Goal: Information Seeking & Learning: Learn about a topic

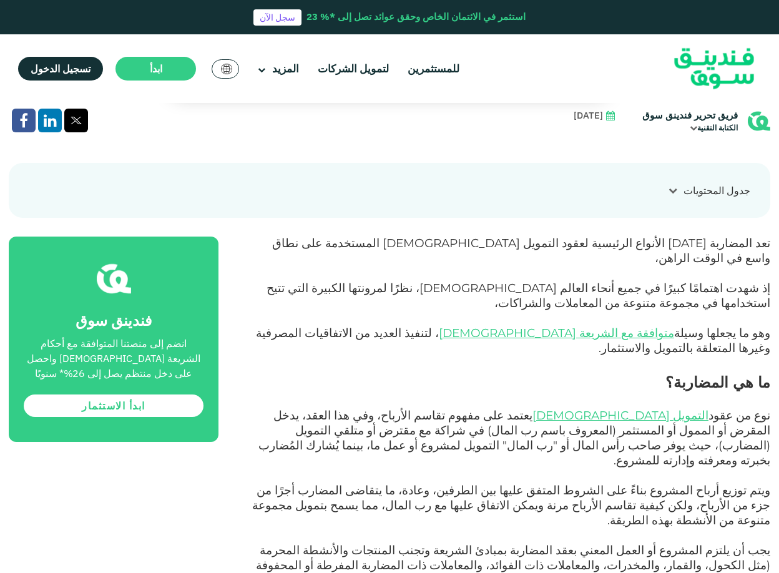
scroll to position [624, 0]
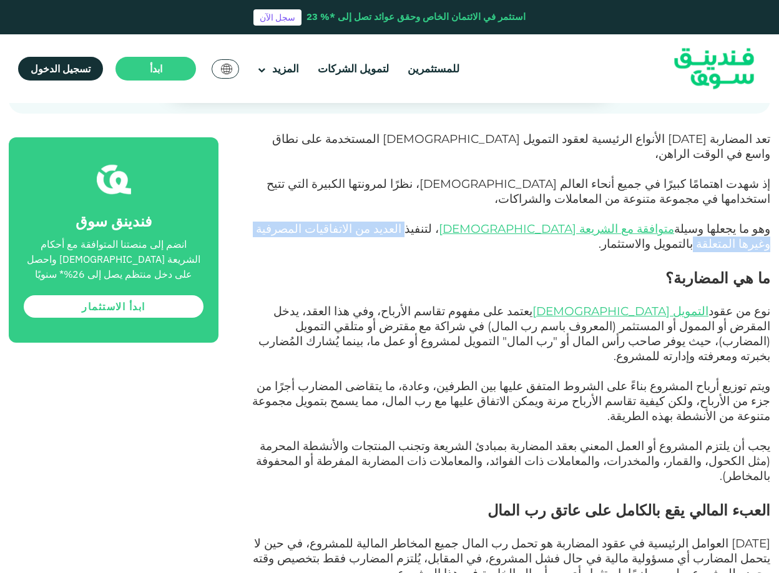
drag, startPoint x: 559, startPoint y: 217, endPoint x: 383, endPoint y: 214, distance: 176.1
click at [383, 222] on span "وهو ما يجعلها وسيلة متوافقة مع الشريعة [DEMOGRAPHIC_DATA] ، لتنفيذ العديد من ال…" at bounding box center [513, 236] width 515 height 29
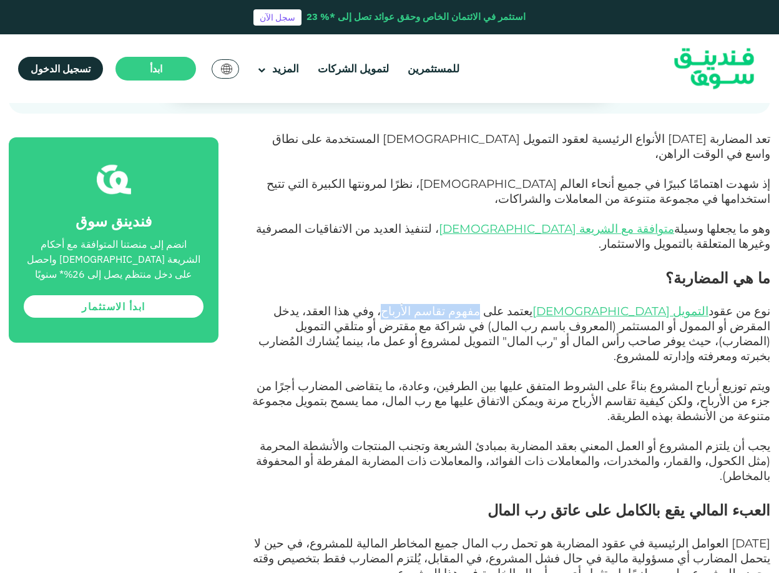
drag, startPoint x: 617, startPoint y: 279, endPoint x: 547, endPoint y: 279, distance: 69.9
click at [547, 304] on span "نوع من عقود التمويل [DEMOGRAPHIC_DATA] يعتمد على مفهوم تقاسم الأرباح، وفي هذا ا…" at bounding box center [515, 333] width 512 height 59
drag, startPoint x: 490, startPoint y: 282, endPoint x: 481, endPoint y: 282, distance: 8.7
click at [481, 304] on span "نوع من عقود التمويل [DEMOGRAPHIC_DATA] يعتمد على مفهوم تقاسم الأرباح، وفي هذا ا…" at bounding box center [515, 333] width 512 height 59
drag, startPoint x: 451, startPoint y: 284, endPoint x: 410, endPoint y: 284, distance: 40.6
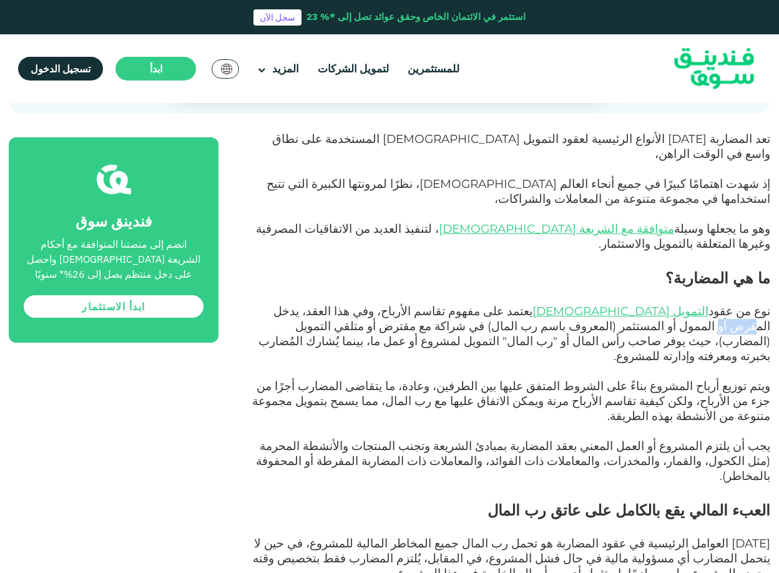
click at [410, 304] on span "نوع من عقود التمويل [DEMOGRAPHIC_DATA] يعتمد على مفهوم تقاسم الأرباح، وفي هذا ا…" at bounding box center [515, 333] width 512 height 59
click at [345, 304] on span "نوع من عقود التمويل [DEMOGRAPHIC_DATA] يعتمد على مفهوم تقاسم الأرباح، وفي هذا ا…" at bounding box center [515, 333] width 512 height 59
drag, startPoint x: 737, startPoint y: 294, endPoint x: 606, endPoint y: 295, distance: 131.1
click at [606, 304] on span "نوع من عقود التمويل [DEMOGRAPHIC_DATA] يعتمد على مفهوم تقاسم الأرباح، وفي هذا ا…" at bounding box center [515, 333] width 512 height 59
drag, startPoint x: 489, startPoint y: 297, endPoint x: 431, endPoint y: 300, distance: 58.2
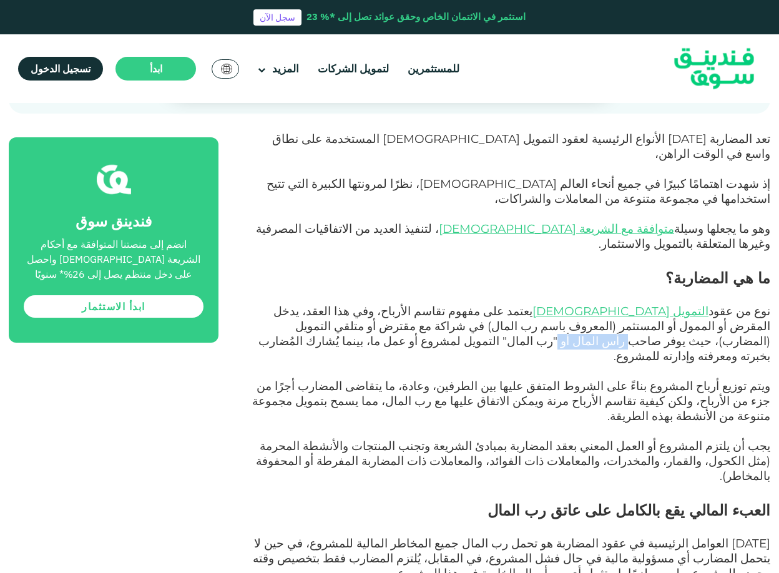
click at [431, 304] on span "نوع من عقود التمويل [DEMOGRAPHIC_DATA] يعتمد على مفهوم تقاسم الأرباح، وفي هذا ا…" at bounding box center [515, 333] width 512 height 59
drag, startPoint x: 415, startPoint y: 301, endPoint x: 377, endPoint y: 304, distance: 38.8
click at [377, 305] on p "نوع من عقود التمويل [DEMOGRAPHIC_DATA] يعتمد على مفهوم تقاسم الأرباح، وفي هذا ا…" at bounding box center [509, 335] width 524 height 60
drag, startPoint x: 307, startPoint y: 297, endPoint x: 287, endPoint y: 298, distance: 20.0
click at [287, 304] on span "نوع من عقود التمويل [DEMOGRAPHIC_DATA] يعتمد على مفهوم تقاسم الأرباح، وفي هذا ا…" at bounding box center [515, 333] width 512 height 59
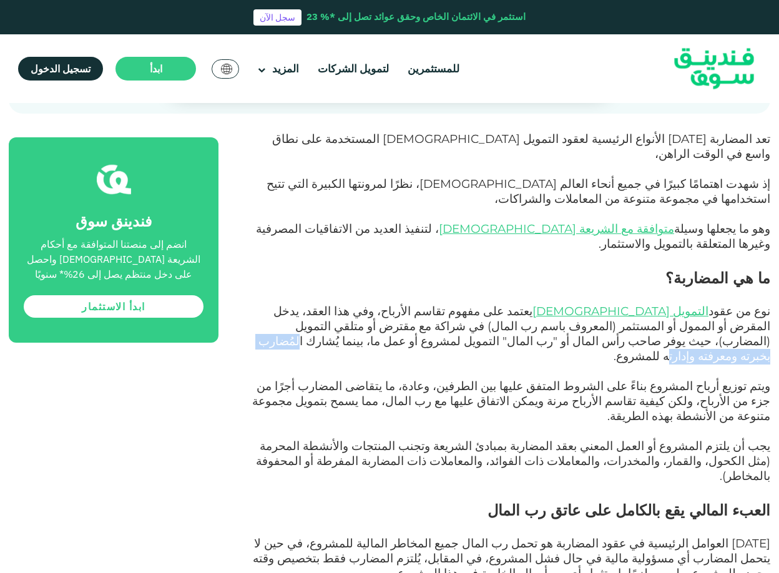
drag, startPoint x: 744, startPoint y: 312, endPoint x: 624, endPoint y: 313, distance: 120.5
click at [624, 313] on span "نوع من عقود التمويل [DEMOGRAPHIC_DATA] يعتمد على مفهوم تقاسم الأرباح، وفي هذا ا…" at bounding box center [515, 333] width 512 height 59
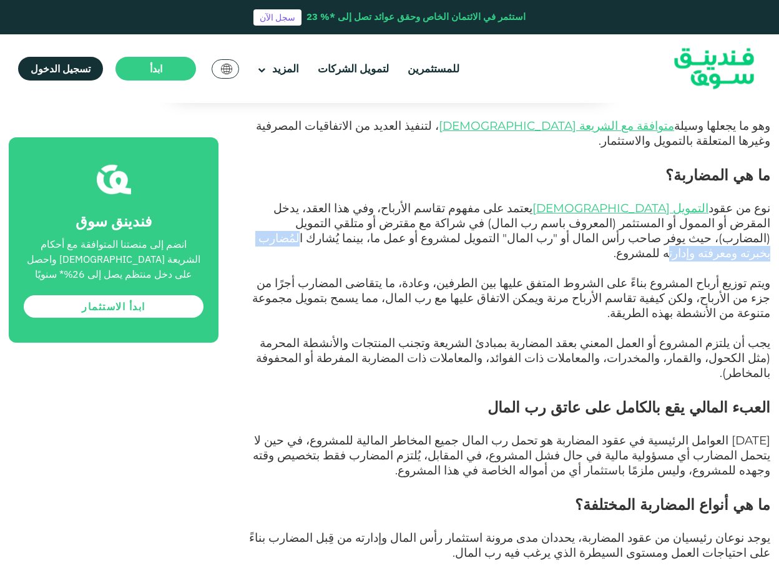
scroll to position [729, 0]
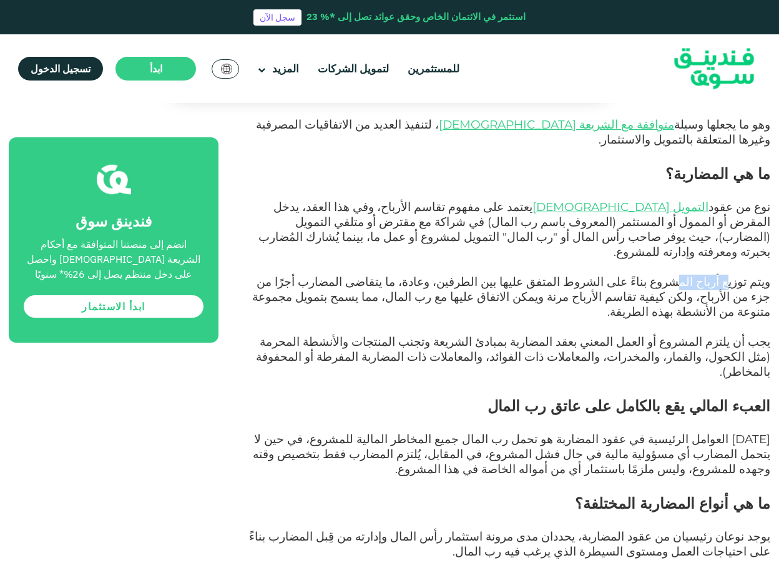
click at [694, 275] on span "ويتم توزيع أرباح المشروع بناءً على الشروط المتفق عليها بين الطرفين، وعادة، ما ي…" at bounding box center [511, 297] width 518 height 44
drag, startPoint x: 651, startPoint y: 238, endPoint x: 597, endPoint y: 237, distance: 53.7
click at [597, 275] on span "ويتم توزيع أرباح المشروع بناءً على الشروط المتفق عليها بين الطرفين، وعادة، ما ي…" at bounding box center [511, 297] width 518 height 44
drag, startPoint x: 729, startPoint y: 237, endPoint x: 498, endPoint y: 240, distance: 231.7
click at [498, 275] on span "ويتم توزيع أرباح المشروع بناءً على الشروط المتفق عليها بين الطرفين، وعادة، ما ي…" at bounding box center [511, 297] width 518 height 44
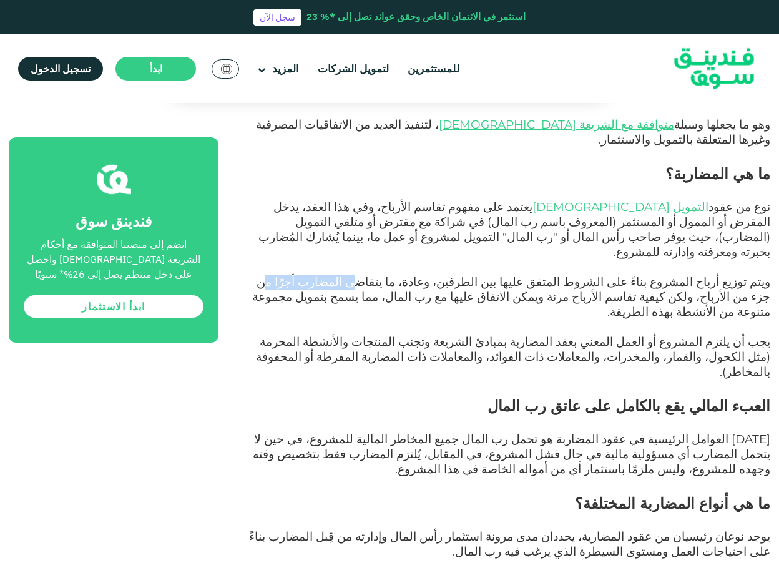
drag, startPoint x: 444, startPoint y: 237, endPoint x: 370, endPoint y: 237, distance: 74.3
click at [370, 275] on span "ويتم توزيع أرباح المشروع بناءً على الشروط المتفق عليها بين الطرفين، وعادة، ما ي…" at bounding box center [511, 297] width 518 height 44
drag, startPoint x: 748, startPoint y: 255, endPoint x: 676, endPoint y: 255, distance: 71.8
click at [676, 275] on span "ويتم توزيع أرباح المشروع بناءً على الشروط المتفق عليها بين الطرفين، وعادة، ما ي…" at bounding box center [511, 297] width 518 height 44
drag, startPoint x: 632, startPoint y: 251, endPoint x: 535, endPoint y: 251, distance: 97.4
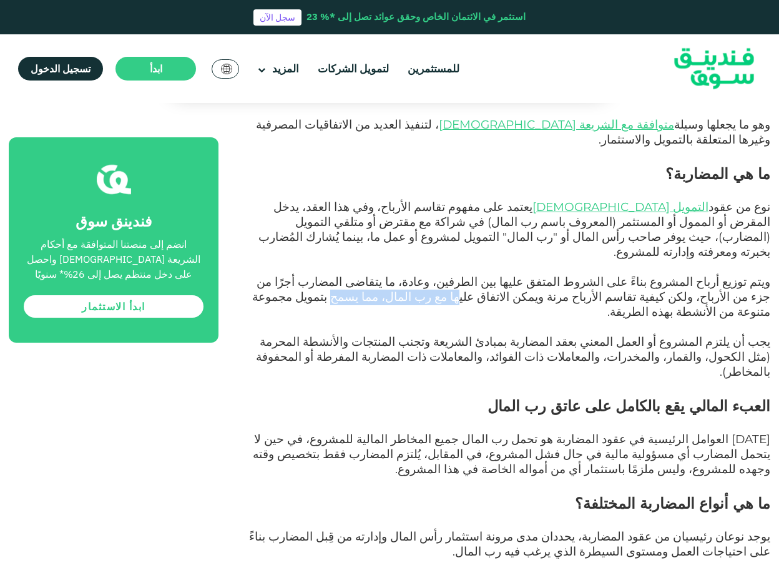
click at [535, 275] on span "ويتم توزيع أرباح المشروع بناءً على الشروط المتفق عليها بين الطرفين، وعادة، ما ي…" at bounding box center [511, 297] width 518 height 44
drag, startPoint x: 481, startPoint y: 247, endPoint x: 401, endPoint y: 257, distance: 81.1
click at [401, 275] on span "ويتم توزيع أرباح المشروع بناءً على الشروط المتفق عليها بين الطرفين، وعادة، ما ي…" at bounding box center [511, 297] width 518 height 44
drag, startPoint x: 753, startPoint y: 281, endPoint x: 644, endPoint y: 287, distance: 108.8
click at [644, 335] on span "يجب أن يلتزم المشروع أو العمل المعني بعقد المضاربة بمبادئ الشريعة وتجنب المنتجا…" at bounding box center [513, 357] width 515 height 44
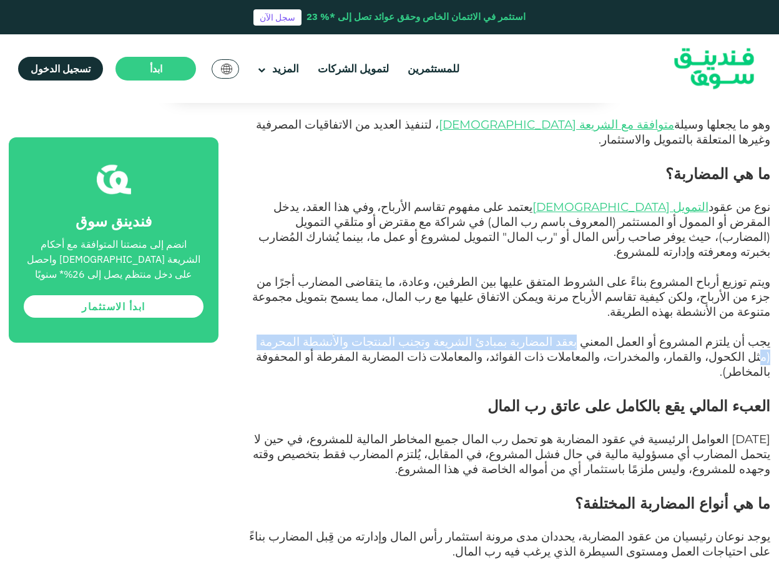
drag, startPoint x: 623, startPoint y: 280, endPoint x: 364, endPoint y: 283, distance: 259.2
click at [364, 335] on span "يجب أن يلتزم المشروع أو العمل المعني بعقد المضاربة بمبادئ الشريعة وتجنب المنتجا…" at bounding box center [513, 357] width 515 height 44
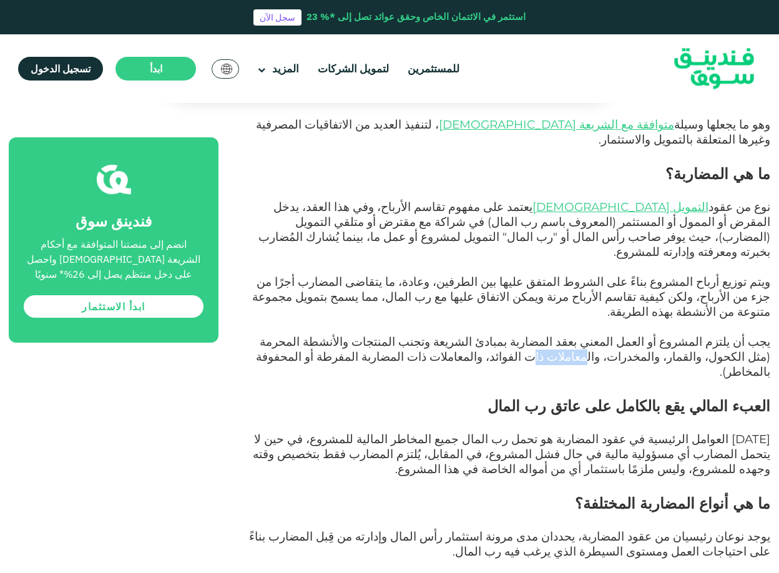
drag, startPoint x: 711, startPoint y: 297, endPoint x: 670, endPoint y: 297, distance: 41.2
click at [670, 335] on span "يجب أن يلتزم المشروع أو العمل المعني بعقد المضاربة بمبادئ الشريعة وتجنب المنتجا…" at bounding box center [513, 357] width 515 height 44
drag, startPoint x: 616, startPoint y: 297, endPoint x: 561, endPoint y: 297, distance: 55.0
click at [565, 335] on span "يجب أن يلتزم المشروع أو العمل المعني بعقد المضاربة بمبادئ الشريعة وتجنب المنتجا…" at bounding box center [513, 357] width 515 height 44
click at [533, 335] on span "يجب أن يلتزم المشروع أو العمل المعني بعقد المضاربة بمبادئ الشريعة وتجنب المنتجا…" at bounding box center [513, 357] width 515 height 44
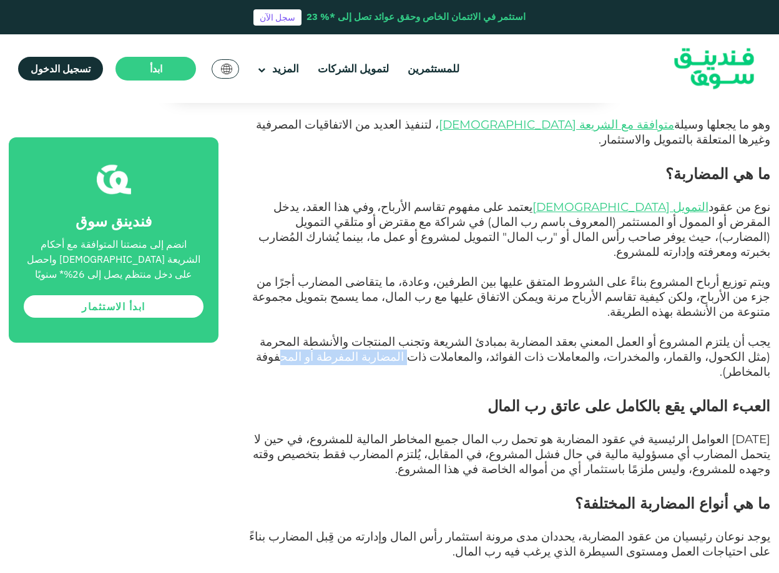
drag, startPoint x: 573, startPoint y: 298, endPoint x: 473, endPoint y: 298, distance: 99.9
click at [473, 335] on span "يجب أن يلتزم المشروع أو العمل المعني بعقد المضاربة بمبادئ الشريعة وتجنب المنتجا…" at bounding box center [513, 357] width 515 height 44
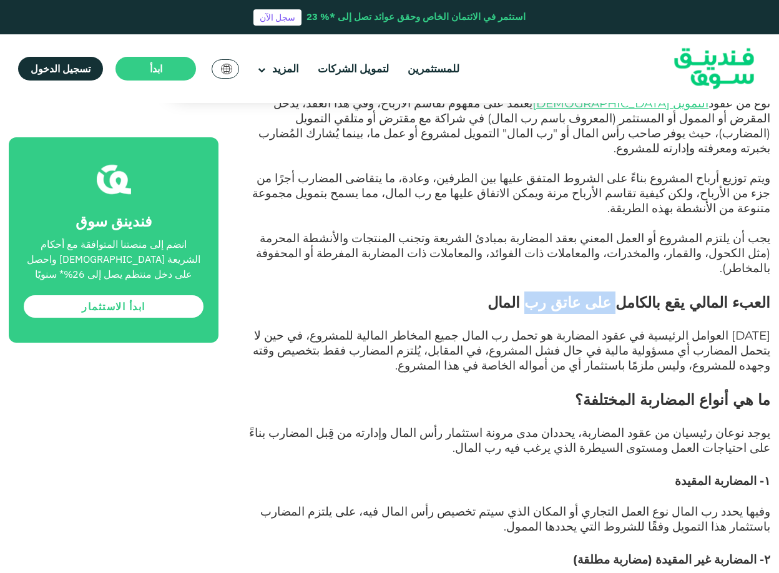
drag, startPoint x: 649, startPoint y: 228, endPoint x: 579, endPoint y: 229, distance: 69.9
click at [579, 293] on span "العبء المالي يقع بالكامل على عاتق رب المال" at bounding box center [629, 302] width 283 height 18
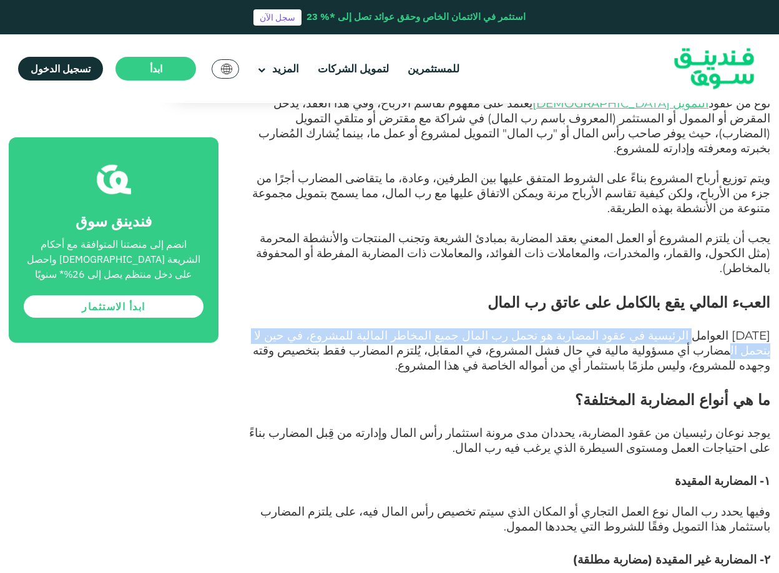
drag, startPoint x: 717, startPoint y: 260, endPoint x: 337, endPoint y: 263, distance: 380.9
click at [337, 328] on span "[DATE] العوامل الرئيسية في عقود المضاربة هو تحمل رب المال جميع المخاطر المالية …" at bounding box center [512, 350] width 518 height 44
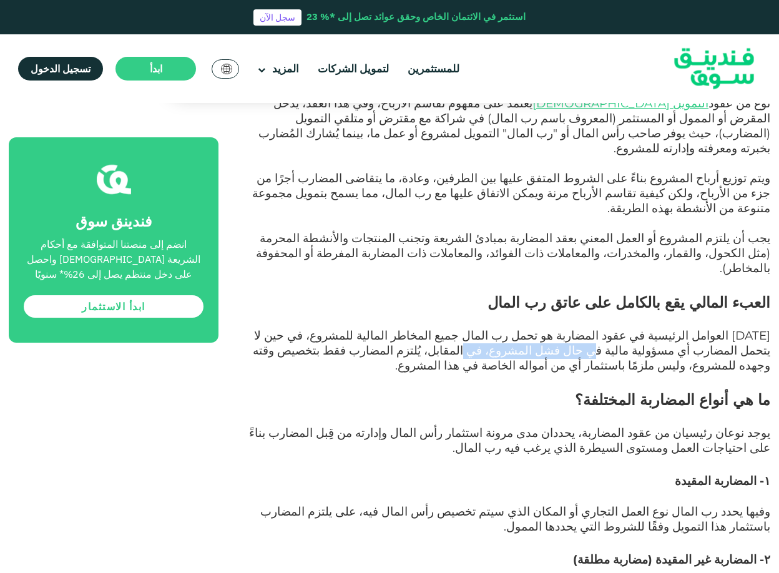
drag, startPoint x: 753, startPoint y: 277, endPoint x: 661, endPoint y: 275, distance: 91.8
click at [661, 328] on span "[DATE] العوامل الرئيسية في عقود المضاربة هو تحمل رب المال جميع المخاطر المالية …" at bounding box center [512, 350] width 518 height 44
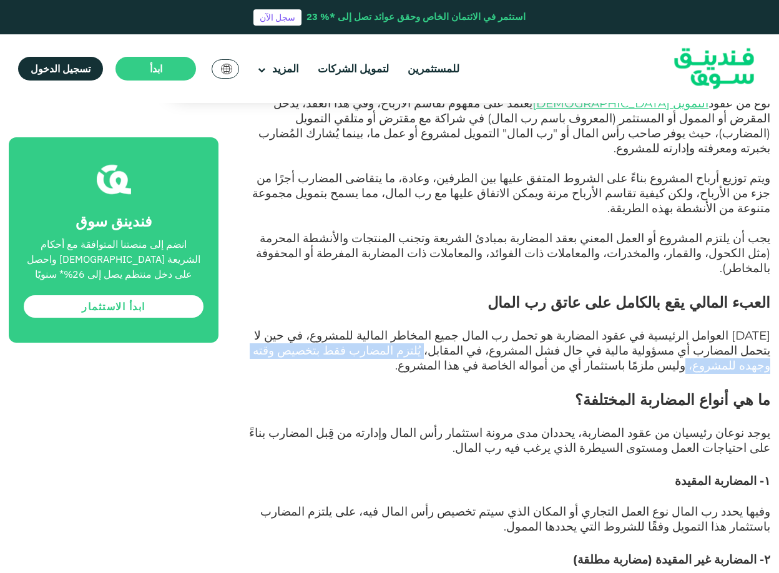
drag, startPoint x: 634, startPoint y: 275, endPoint x: 425, endPoint y: 278, distance: 209.2
click at [425, 328] on span "[DATE] العوامل الرئيسية في عقود المضاربة هو تحمل رب المال جميع المخاطر المالية …" at bounding box center [512, 350] width 518 height 44
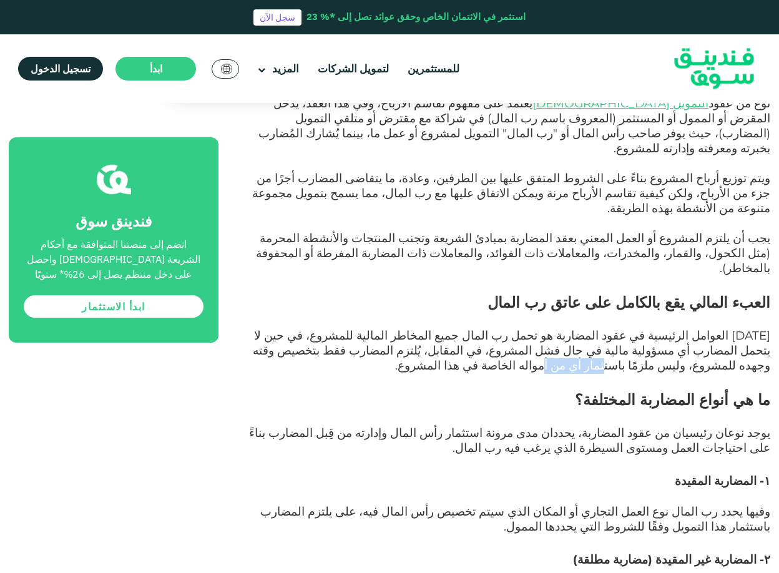
drag, startPoint x: 345, startPoint y: 280, endPoint x: 318, endPoint y: 280, distance: 27.5
click at [318, 328] on span "[DATE] العوامل الرئيسية في عقود المضاربة هو تحمل رب المال جميع المخاطر المالية …" at bounding box center [512, 350] width 518 height 44
drag, startPoint x: 754, startPoint y: 327, endPoint x: 628, endPoint y: 327, distance: 126.8
click at [628, 391] on span "ما هي أنواع المضاربة المختلفة؟" at bounding box center [672, 400] width 195 height 18
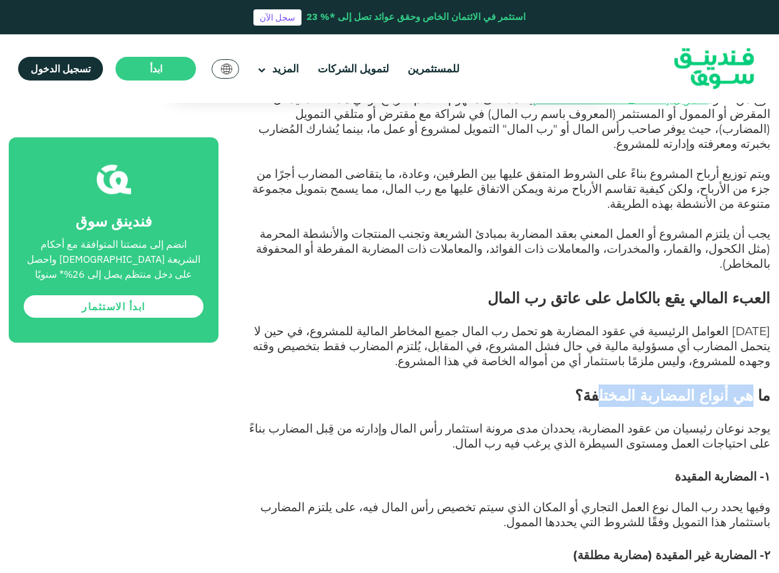
scroll to position [937, 0]
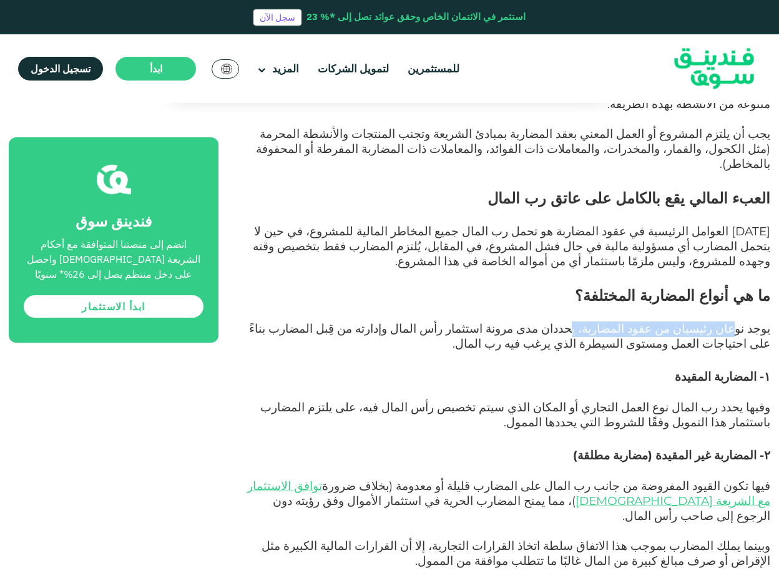
drag, startPoint x: 706, startPoint y: 253, endPoint x: 612, endPoint y: 253, distance: 93.7
click at [612, 322] on span "يوجد نوعان رئيسيان من عقود المضاربة، يحددان مدى مرونة استثمار رأس المال وإدارته…" at bounding box center [509, 336] width 521 height 29
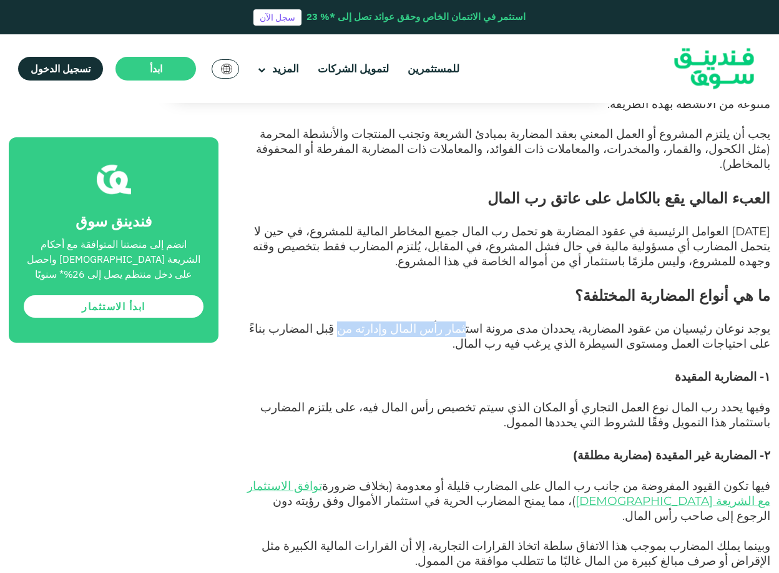
drag, startPoint x: 530, startPoint y: 257, endPoint x: 432, endPoint y: 260, distance: 98.1
click at [432, 322] on span "يوجد نوعان رئيسيان من عقود المضاربة، يحددان مدى مرونة استثمار رأس المال وإدارته…" at bounding box center [509, 336] width 521 height 29
drag, startPoint x: 403, startPoint y: 255, endPoint x: 354, endPoint y: 254, distance: 48.7
click at [354, 322] on span "يوجد نوعان رئيسيان من عقود المضاربة، يحددان مدى مرونة استثمار رأس المال وإدارته…" at bounding box center [509, 336] width 521 height 29
drag, startPoint x: 749, startPoint y: 302, endPoint x: 694, endPoint y: 301, distance: 55.0
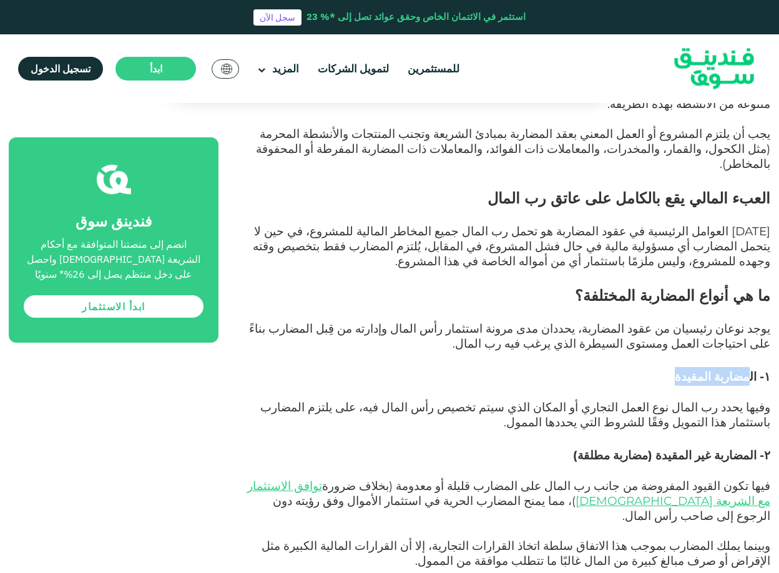
click at [694, 370] on span "١- المضاربة المقيدة" at bounding box center [723, 377] width 96 height 14
drag, startPoint x: 699, startPoint y: 332, endPoint x: 654, endPoint y: 333, distance: 44.3
click at [656, 400] on span "وفيها يحدد رب المال نوع العمل التجاري أو المكان الذي سيتم تخصيص رأس المال فيه، …" at bounding box center [515, 414] width 510 height 29
drag, startPoint x: 596, startPoint y: 334, endPoint x: 559, endPoint y: 334, distance: 36.2
click at [559, 400] on span "وفيها يحدد رب المال نوع العمل التجاري أو المكان الذي سيتم تخصيص رأس المال فيه، …" at bounding box center [515, 414] width 510 height 29
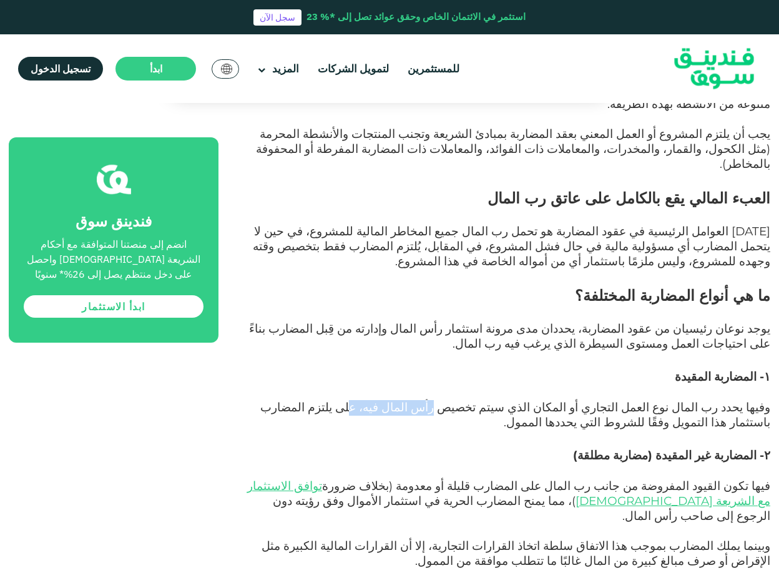
drag, startPoint x: 506, startPoint y: 333, endPoint x: 443, endPoint y: 333, distance: 63.1
click at [443, 400] on span "وفيها يحدد رب المال نوع العمل التجاري أو المكان الذي سيتم تخصيص رأس المال فيه، …" at bounding box center [515, 414] width 510 height 29
drag, startPoint x: 395, startPoint y: 332, endPoint x: 359, endPoint y: 329, distance: 36.4
click at [359, 400] on span "وفيها يحدد رب المال نوع العمل التجاري أو المكان الذي سيتم تخصيص رأس المال فيه، …" at bounding box center [515, 414] width 510 height 29
drag, startPoint x: 702, startPoint y: 350, endPoint x: 691, endPoint y: 352, distance: 10.9
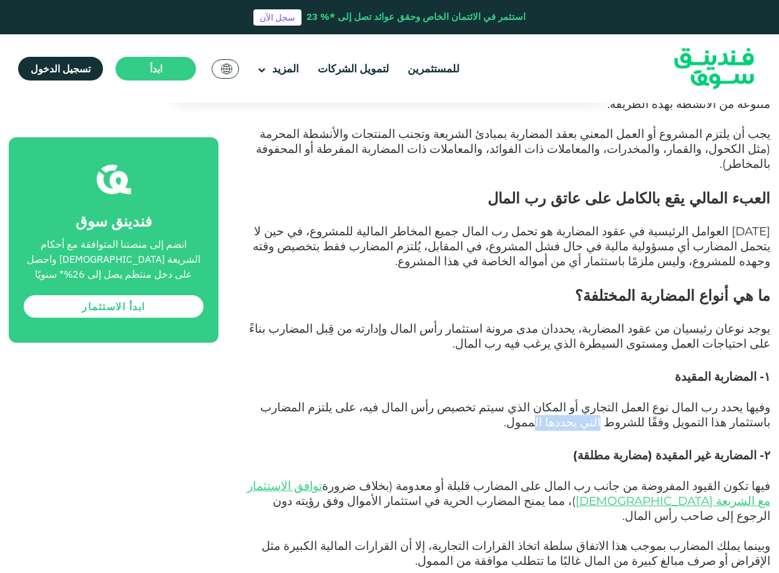
click at [691, 400] on span "وفيها يحدد رب المال نوع العمل التجاري أو المكان الذي سيتم تخصيص رأس المال فيه، …" at bounding box center [515, 414] width 510 height 29
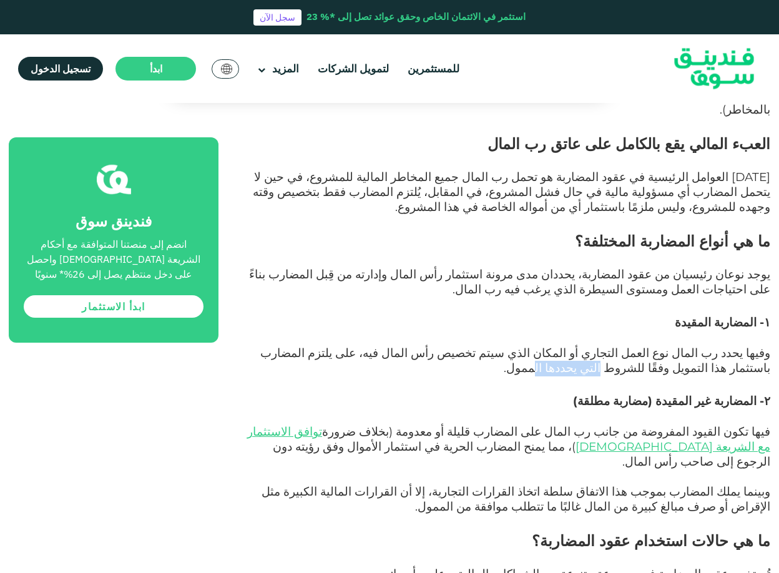
scroll to position [1041, 0]
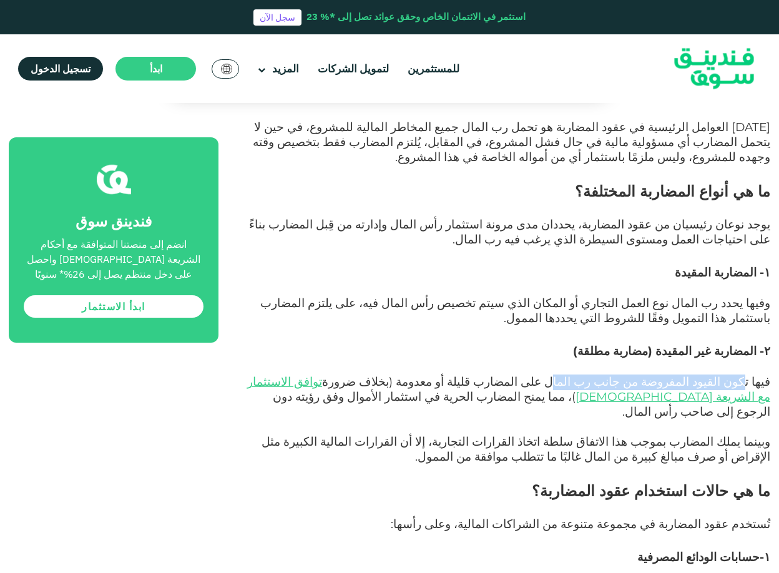
drag, startPoint x: 752, startPoint y: 308, endPoint x: 604, endPoint y: 307, distance: 148.0
click at [604, 375] on span "فيها تكون القيود المفروضة من جانب رب المال على المضارب قليلة أو معدومة (بخلاف ض…" at bounding box center [508, 397] width 523 height 44
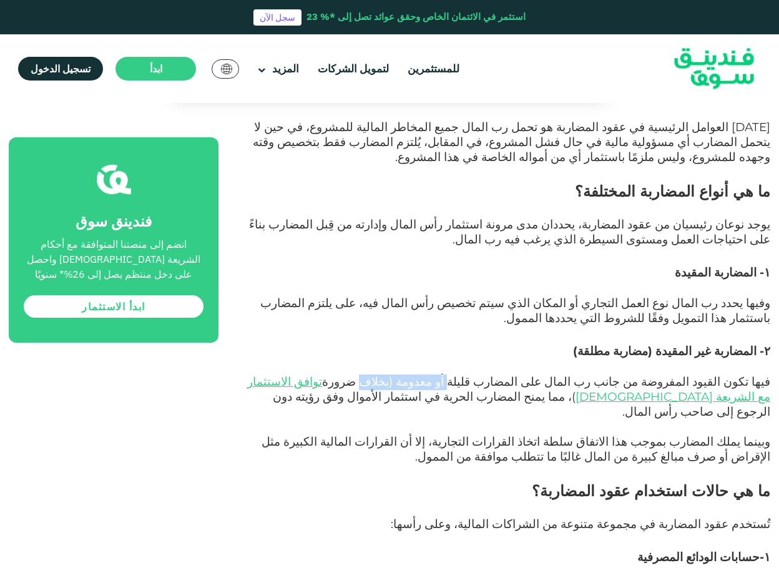
drag, startPoint x: 523, startPoint y: 307, endPoint x: 453, endPoint y: 307, distance: 69.9
click at [453, 375] on span "فيها تكون القيود المفروضة من جانب رب المال على المضارب قليلة أو معدومة (بخلاف ض…" at bounding box center [508, 397] width 523 height 44
drag, startPoint x: 691, startPoint y: 325, endPoint x: 640, endPoint y: 325, distance: 51.2
click at [640, 375] on span "فيها تكون القيود المفروضة من جانب رب المال على المضارب قليلة أو معدومة (بخلاف ض…" at bounding box center [508, 397] width 523 height 44
drag, startPoint x: 534, startPoint y: 324, endPoint x: 485, endPoint y: 324, distance: 49.3
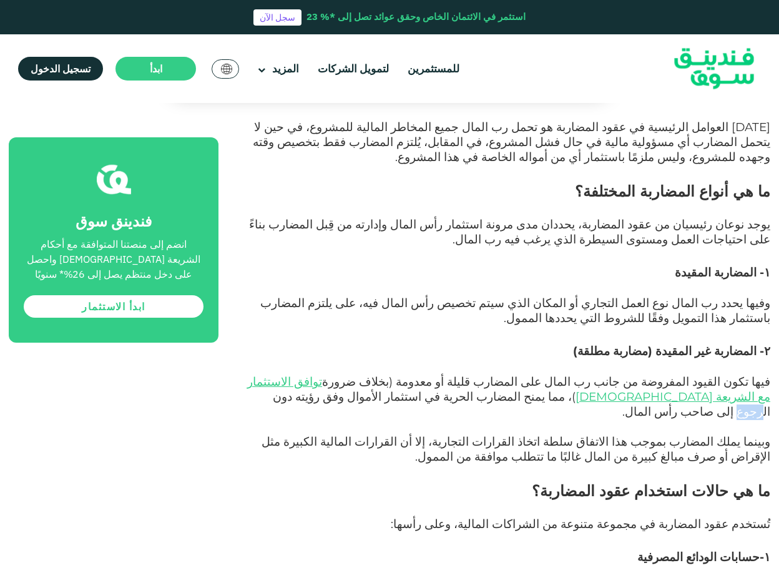
click at [496, 375] on span "فيها تكون القيود المفروضة من جانب رب المال على المضارب قليلة أو معدومة (بخلاف ض…" at bounding box center [508, 397] width 523 height 44
click at [696, 435] on span "وبينما يملك المضارب بموجب هذا الاتفاق سلطة اتخاذ القرارات التجارية، إلا أن القر…" at bounding box center [516, 449] width 509 height 29
drag, startPoint x: 450, startPoint y: 350, endPoint x: 419, endPoint y: 352, distance: 31.2
click at [419, 435] on span "وبينما يملك المضارب بموجب هذا الاتفاق سلطة اتخاذ القرارات التجارية، إلا أن القر…" at bounding box center [516, 449] width 509 height 29
click at [392, 435] on span "وبينما يملك المضارب بموجب هذا الاتفاق سلطة اتخاذ القرارات التجارية، إلا أن القر…" at bounding box center [516, 449] width 509 height 29
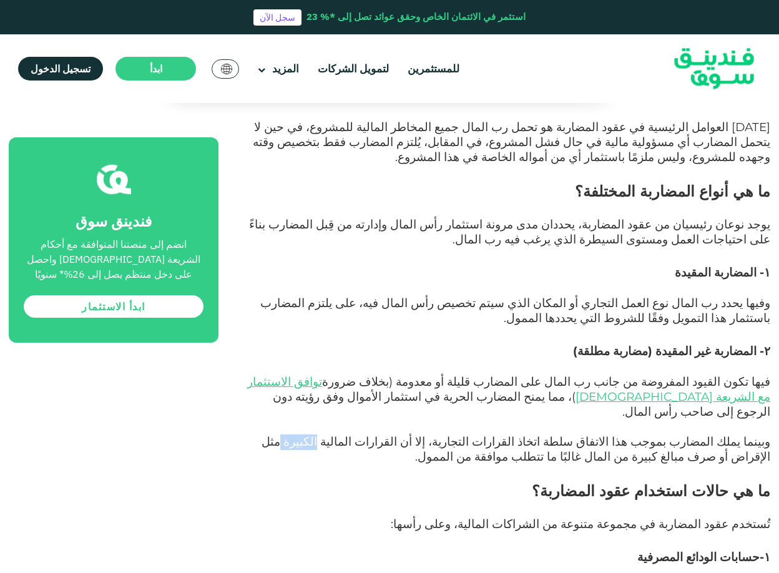
drag, startPoint x: 416, startPoint y: 351, endPoint x: 391, endPoint y: 349, distance: 25.0
click at [391, 435] on span "وبينما يملك المضارب بموجب هذا الاتفاق سلطة اتخاذ القرارات التجارية، إلا أن القر…" at bounding box center [516, 449] width 509 height 29
click at [376, 435] on span "وبينما يملك المضارب بموجب هذا الاتفاق سلطة اتخاذ القرارات التجارية، إلا أن القر…" at bounding box center [516, 449] width 509 height 29
drag, startPoint x: 437, startPoint y: 352, endPoint x: 372, endPoint y: 355, distance: 65.0
click at [372, 435] on span "وبينما يملك المضارب بموجب هذا الاتفاق سلطة اتخاذ القرارات التجارية، إلا أن القر…" at bounding box center [516, 449] width 509 height 29
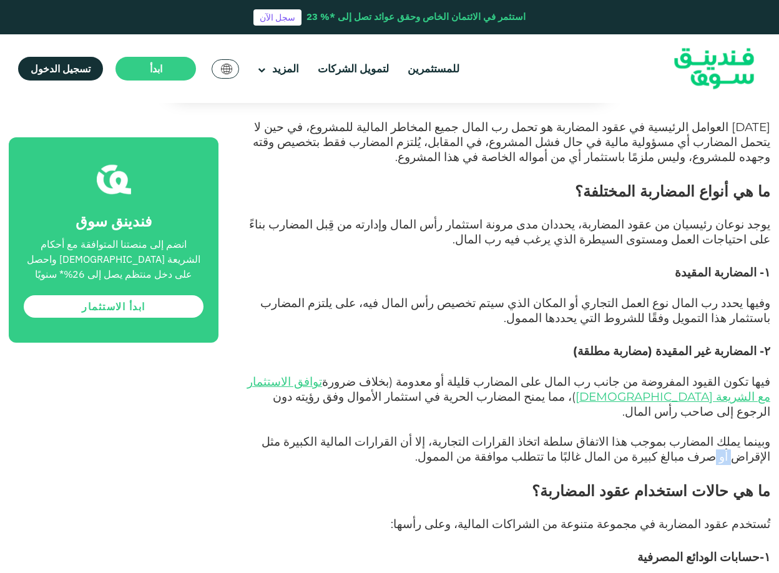
drag, startPoint x: 344, startPoint y: 355, endPoint x: 324, endPoint y: 355, distance: 20.0
click at [324, 435] on span "وبينما يملك المضارب بموجب هذا الاتفاق سلطة اتخاذ القرارات التجارية، إلا أن القر…" at bounding box center [516, 449] width 509 height 29
drag, startPoint x: 479, startPoint y: 350, endPoint x: 288, endPoint y: 355, distance: 190.5
click at [288, 435] on span "وبينما يملك المضارب بموجب هذا الاتفاق سلطة اتخاذ القرارات التجارية، إلا أن القر…" at bounding box center [516, 449] width 509 height 29
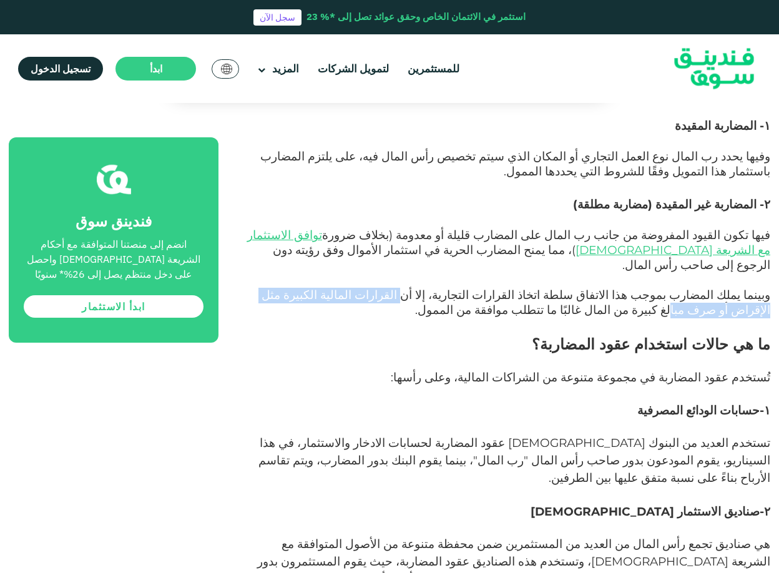
scroll to position [1249, 0]
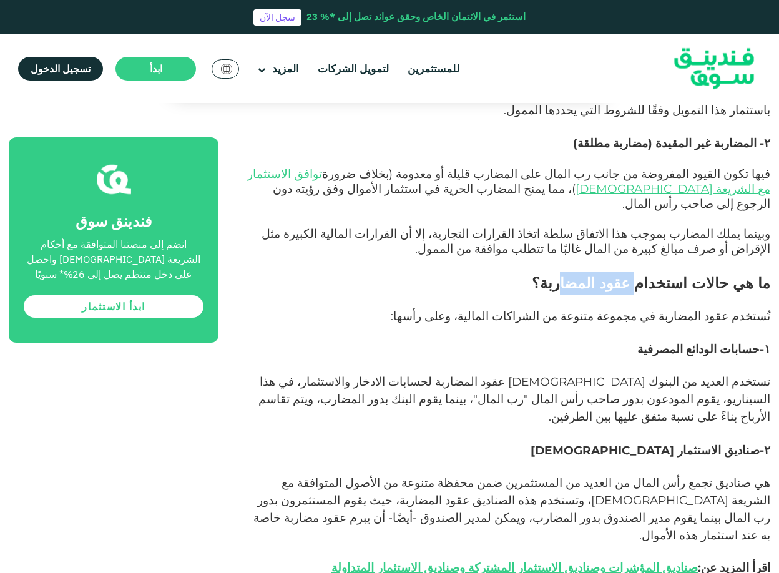
click at [604, 274] on span "ما هي حالات استخدام عقود المضاربة؟" at bounding box center [651, 283] width 239 height 18
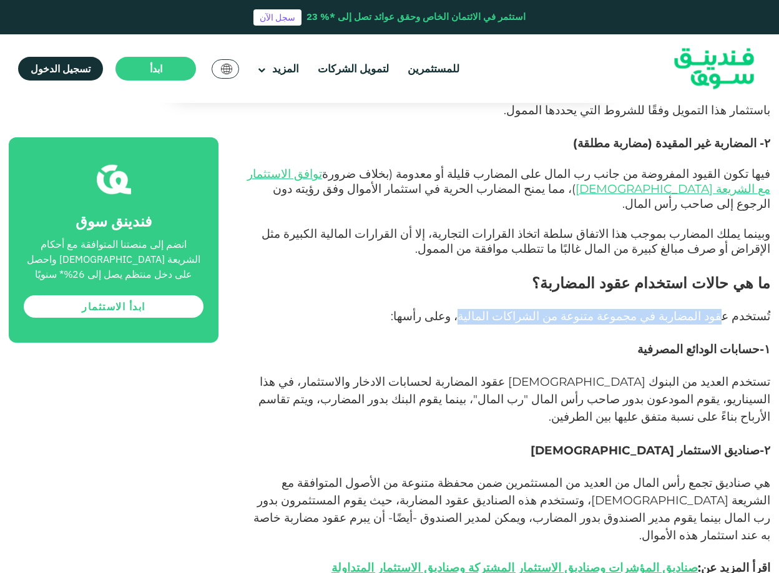
drag, startPoint x: 737, startPoint y: 222, endPoint x: 534, endPoint y: 232, distance: 203.2
click at [534, 309] on span "تُستخدم عقود المضاربة في مجموعة متنوعة من الشراكات المالية، وعلى رأسها:" at bounding box center [581, 316] width 380 height 14
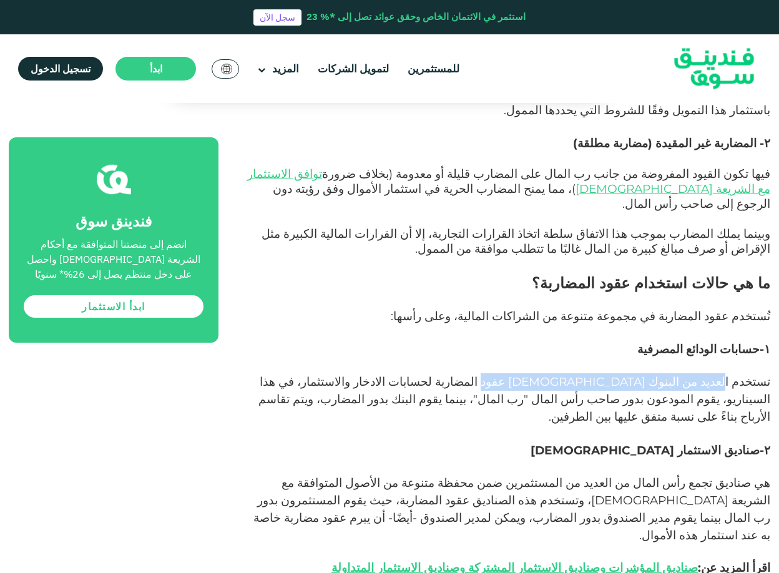
drag, startPoint x: 739, startPoint y: 289, endPoint x: 586, endPoint y: 288, distance: 153.0
click at [586, 375] on span "تستخدم العديد من البنوك [DEMOGRAPHIC_DATA] عقود المضاربة لحسابات الادخار والاست…" at bounding box center [515, 399] width 512 height 49
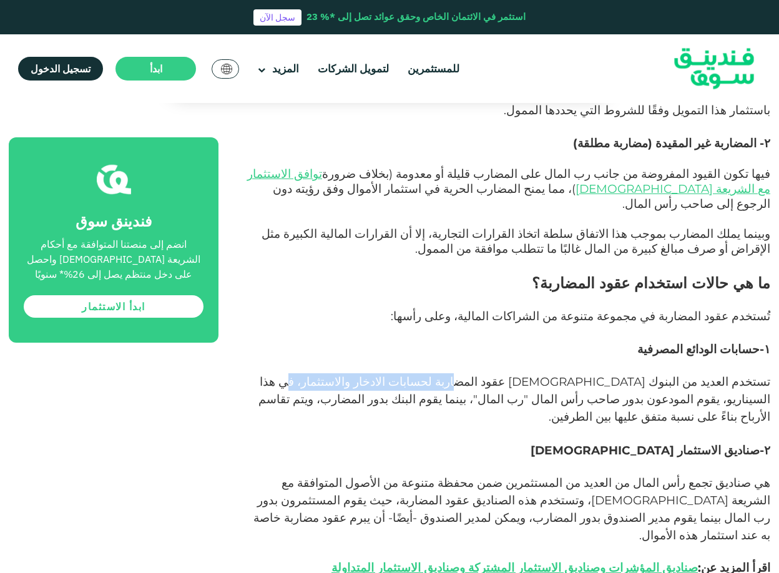
drag, startPoint x: 568, startPoint y: 288, endPoint x: 437, endPoint y: 292, distance: 130.5
click at [437, 375] on span "تستخدم العديد من البنوك [DEMOGRAPHIC_DATA] عقود المضاربة لحسابات الادخار والاست…" at bounding box center [515, 399] width 512 height 49
drag, startPoint x: 650, startPoint y: 285, endPoint x: 564, endPoint y: 295, distance: 86.7
click at [400, 375] on span "تستخدم العديد من البنوك [DEMOGRAPHIC_DATA] عقود المضاربة لحسابات الادخار والاست…" at bounding box center [515, 399] width 512 height 49
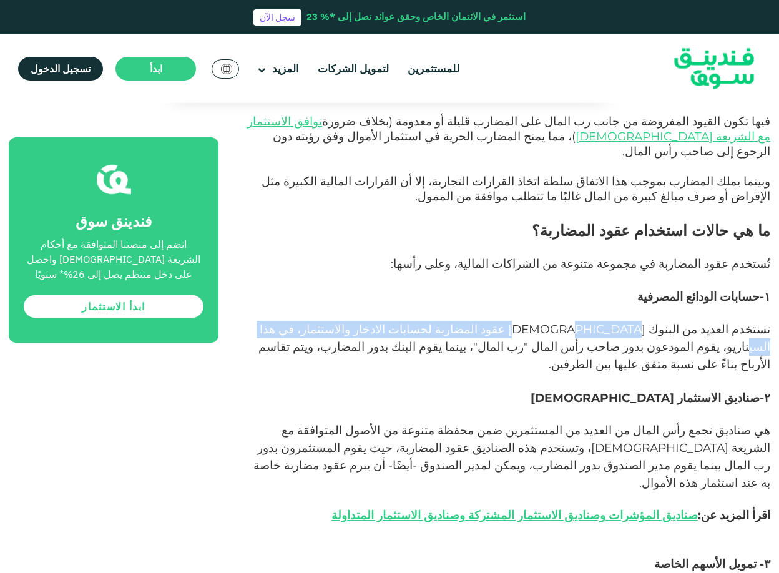
scroll to position [1353, 0]
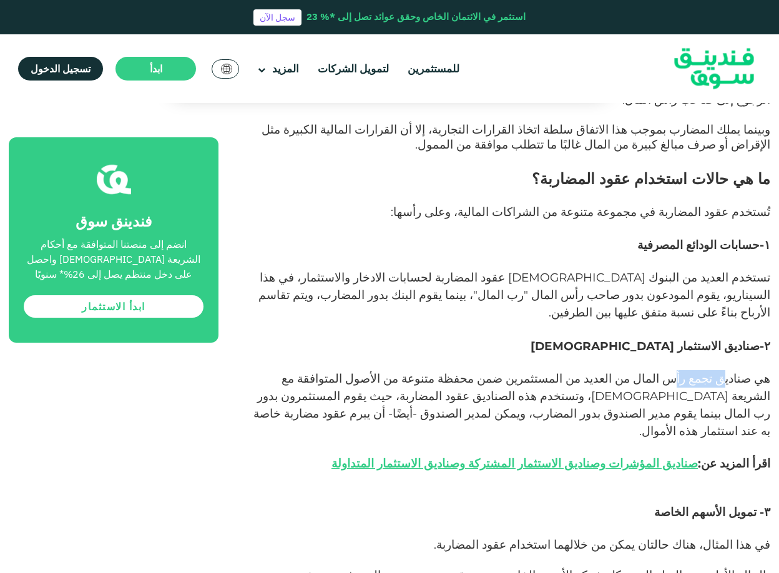
drag, startPoint x: 703, startPoint y: 277, endPoint x: 681, endPoint y: 281, distance: 22.3
click at [691, 370] on p "هي صناديق تجمع رأس المال من العديد من المستثمرين ضمن محفظة متنوعة من الأصول الم…" at bounding box center [509, 405] width 524 height 70
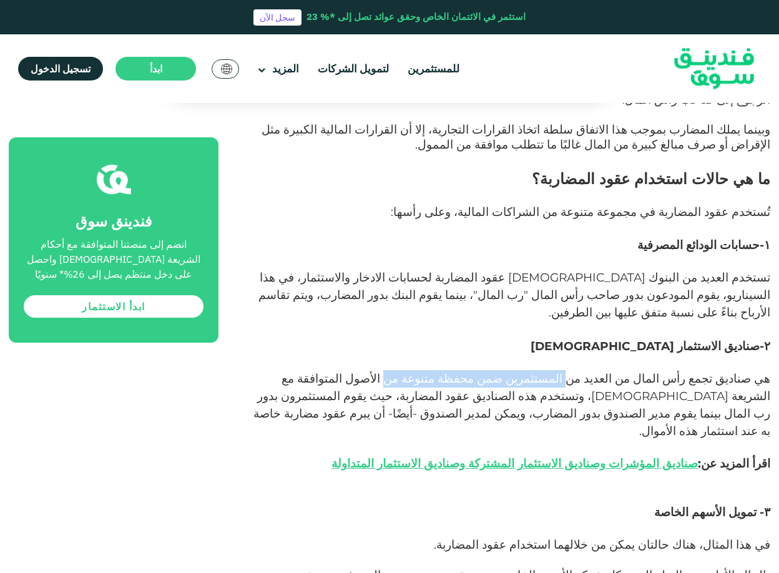
drag, startPoint x: 614, startPoint y: 272, endPoint x: 478, endPoint y: 278, distance: 136.3
click at [478, 372] on span "هي صناديق تجمع رأس المال من العديد من المستثمرين ضمن محفظة متنوعة من الأصول الم…" at bounding box center [512, 405] width 517 height 67
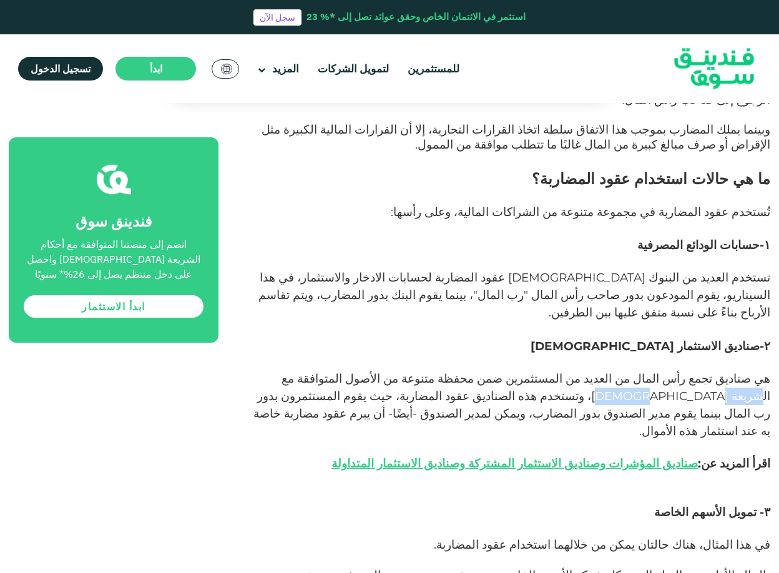
drag, startPoint x: 388, startPoint y: 273, endPoint x: 334, endPoint y: 273, distance: 53.7
click at [334, 372] on span "هي صناديق تجمع رأس المال من العديد من المستثمرين ضمن محفظة متنوعة من الأصول الم…" at bounding box center [512, 405] width 517 height 67
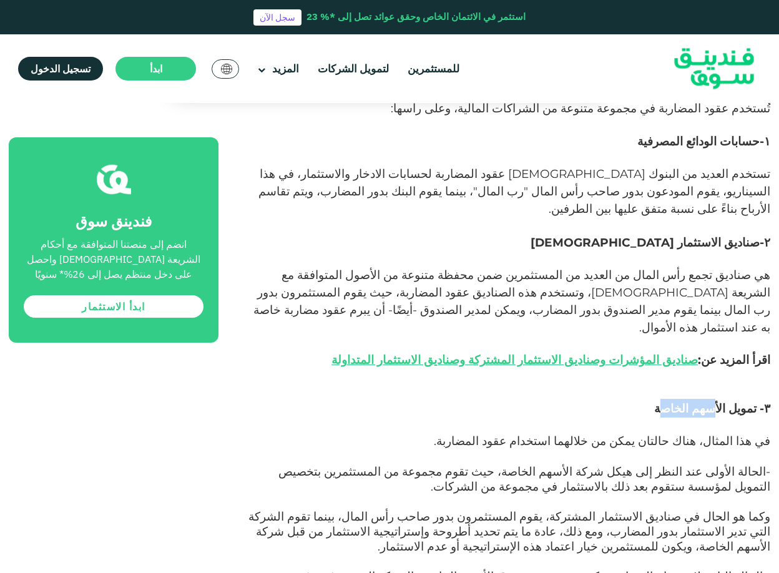
drag, startPoint x: 686, startPoint y: 283, endPoint x: 678, endPoint y: 287, distance: 9.2
click at [682, 402] on span "٣- تمويل الأسهم الخاصة" at bounding box center [712, 409] width 116 height 14
drag, startPoint x: 649, startPoint y: 318, endPoint x: 609, endPoint y: 319, distance: 40.0
click at [611, 434] on span "في هذا المثال، هناك حالتان يمكن من خلالهما استخدام عقود المضاربة." at bounding box center [602, 441] width 337 height 14
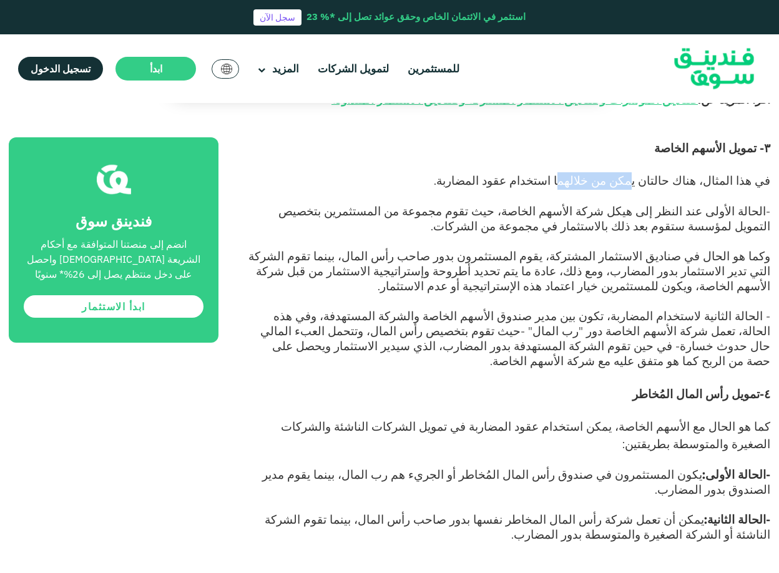
scroll to position [1769, 0]
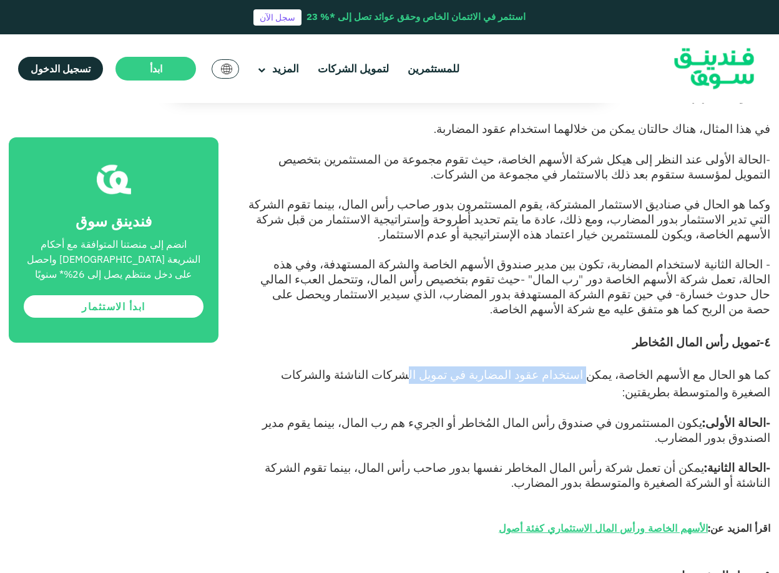
drag, startPoint x: 536, startPoint y: 234, endPoint x: 489, endPoint y: 234, distance: 47.5
click at [489, 368] on span "كما هو الحال مع الأسهم الخاصة، يمكن استخدام عقود المضاربة في تمويل الشركات النا…" at bounding box center [526, 384] width 490 height 32
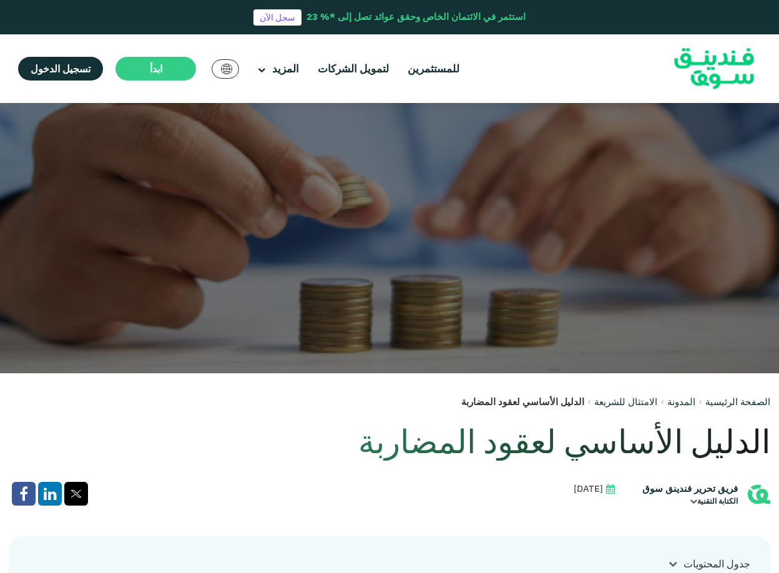
scroll to position [0, 0]
